Goal: Task Accomplishment & Management: Use online tool/utility

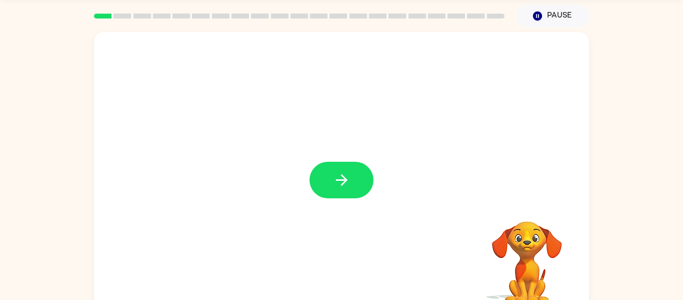
scroll to position [32, 0]
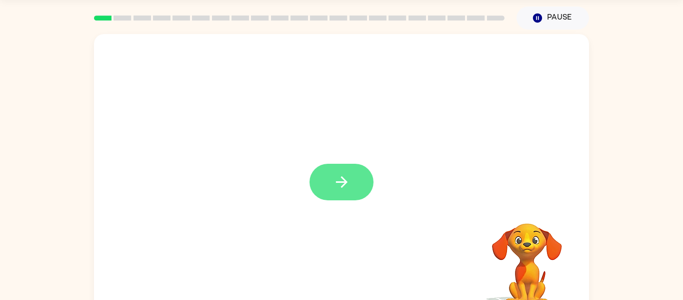
click at [366, 186] on button "button" at bounding box center [342, 182] width 64 height 37
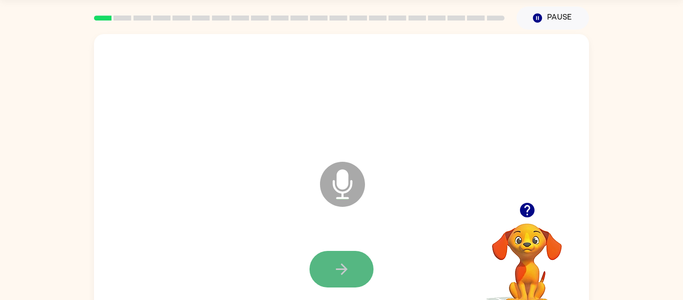
click at [370, 267] on button "button" at bounding box center [342, 269] width 64 height 37
click at [342, 267] on icon "button" at bounding box center [342, 269] width 18 height 18
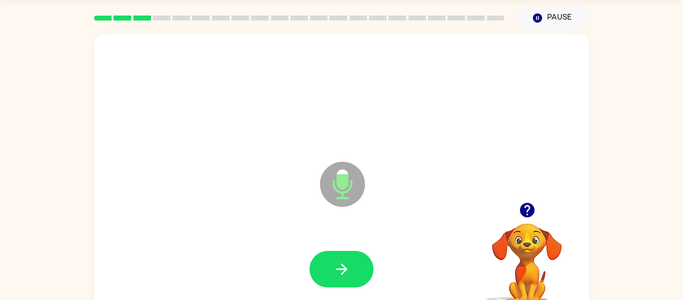
click at [342, 267] on icon "button" at bounding box center [342, 269] width 18 height 18
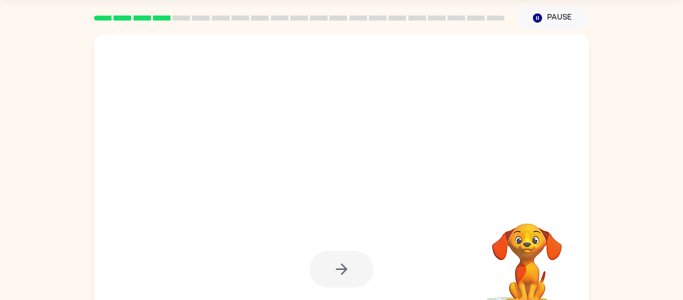
click at [342, 267] on div at bounding box center [342, 269] width 64 height 37
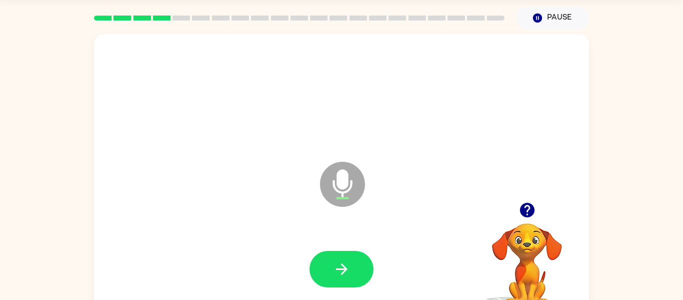
click at [342, 267] on icon "button" at bounding box center [342, 269] width 18 height 18
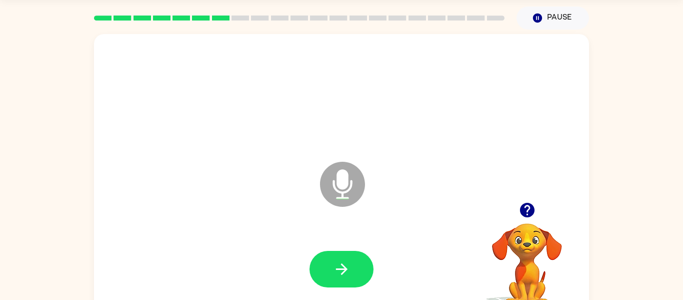
click at [342, 267] on icon "button" at bounding box center [342, 269] width 18 height 18
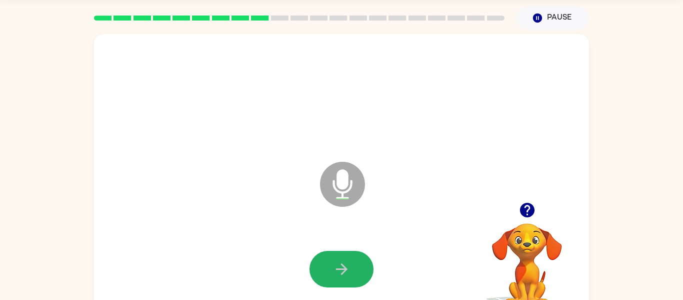
click at [342, 267] on icon "button" at bounding box center [342, 269] width 18 height 18
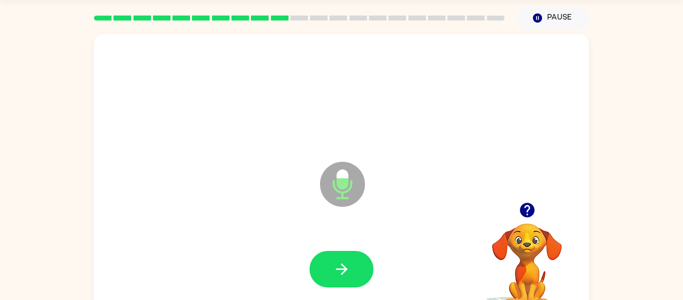
click at [342, 267] on icon "button" at bounding box center [342, 269] width 18 height 18
click at [529, 207] on icon "button" at bounding box center [528, 210] width 18 height 18
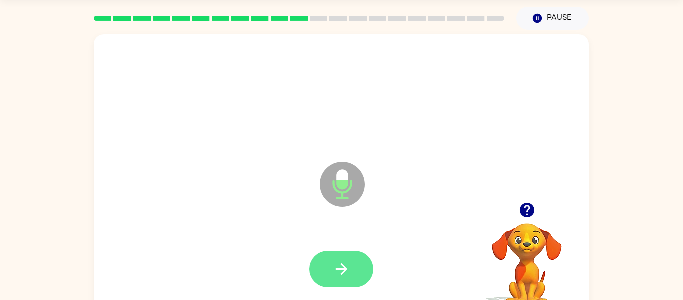
click at [342, 264] on icon "button" at bounding box center [342, 269] width 12 height 12
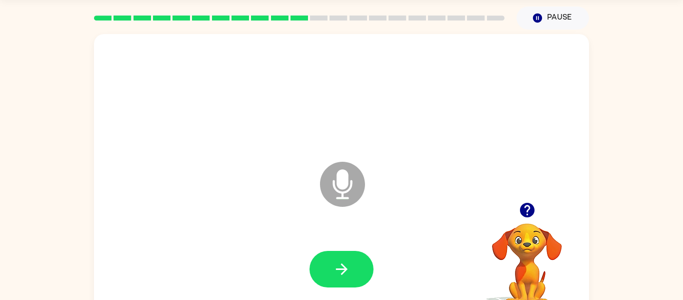
click at [342, 264] on icon "button" at bounding box center [342, 269] width 12 height 12
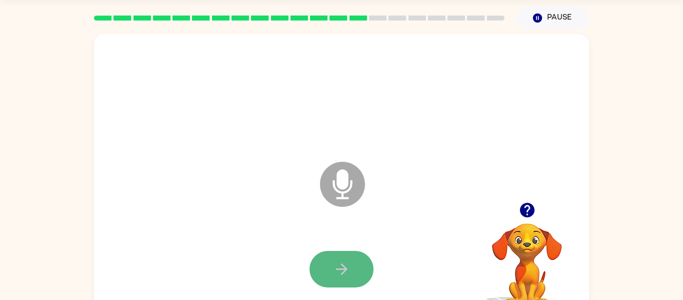
click at [342, 261] on icon "button" at bounding box center [342, 269] width 18 height 18
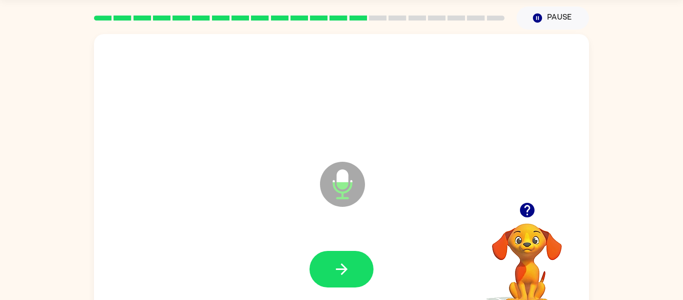
click at [342, 261] on icon "button" at bounding box center [342, 269] width 18 height 18
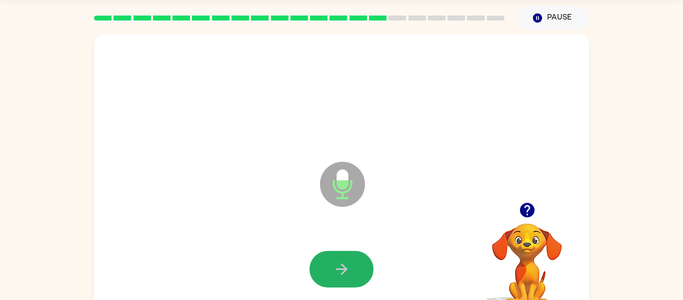
click at [342, 261] on icon "button" at bounding box center [342, 269] width 18 height 18
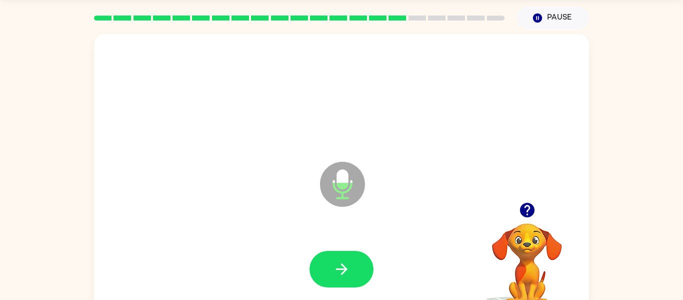
click at [342, 261] on icon "button" at bounding box center [342, 269] width 18 height 18
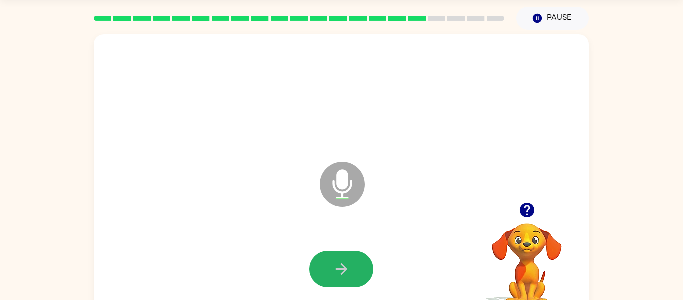
click at [342, 261] on icon "button" at bounding box center [342, 269] width 18 height 18
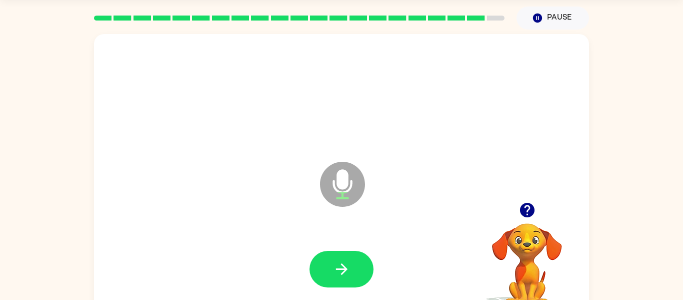
click at [342, 261] on icon "button" at bounding box center [342, 269] width 18 height 18
